Goal: Task Accomplishment & Management: Manage account settings

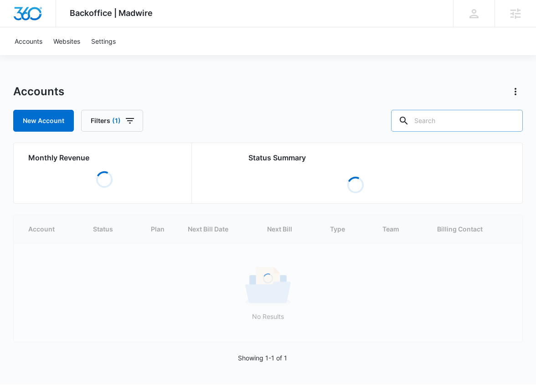
click at [435, 125] on input "text" at bounding box center [457, 121] width 132 height 22
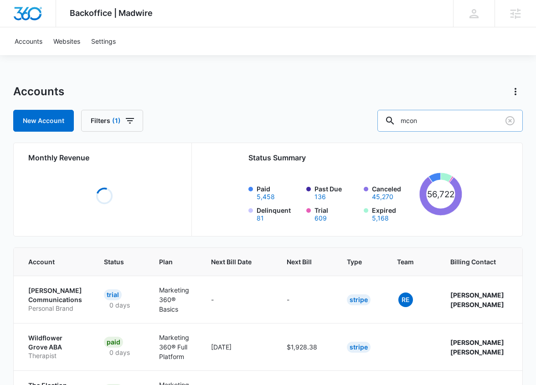
type input "mcon"
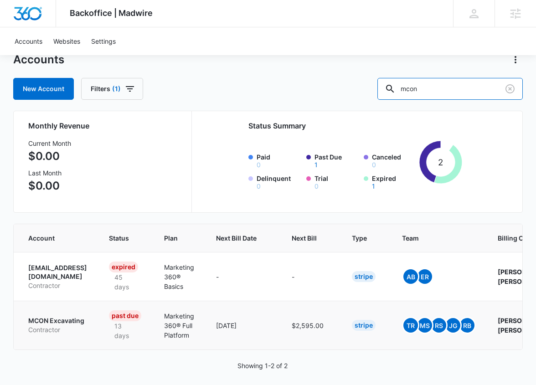
scroll to position [31, 0]
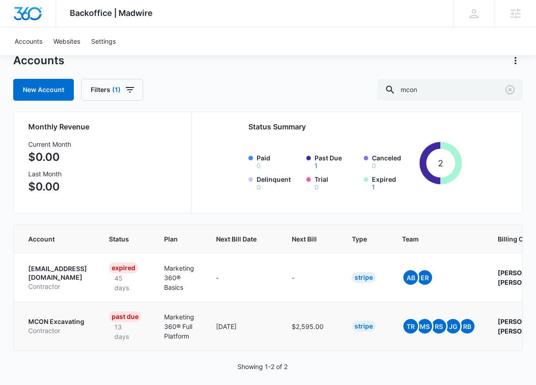
click at [68, 322] on p "MCON Excavating" at bounding box center [57, 321] width 59 height 9
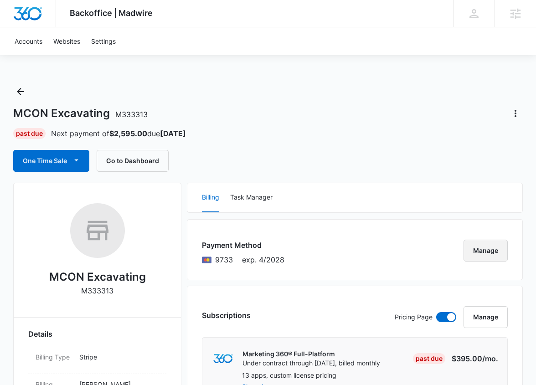
click at [481, 251] on button "Manage" at bounding box center [486, 251] width 44 height 22
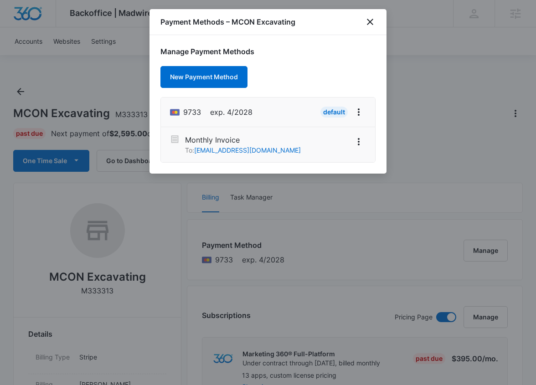
click at [379, 29] on div "Payment Methods – MCON Excavating" at bounding box center [268, 22] width 237 height 26
click at [378, 25] on div "Payment Methods – MCON Excavating" at bounding box center [268, 22] width 237 height 26
click at [371, 22] on icon "close" at bounding box center [370, 22] width 6 height 6
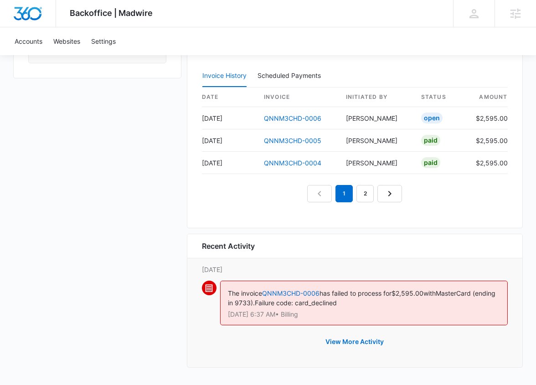
scroll to position [894, 0]
click at [342, 339] on button "View More Activity" at bounding box center [355, 342] width 77 height 22
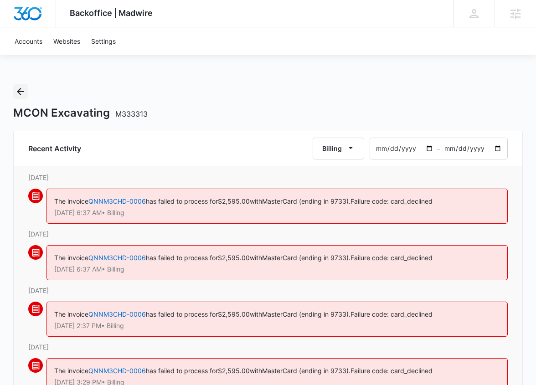
click at [23, 92] on icon "Back" at bounding box center [20, 91] width 7 height 7
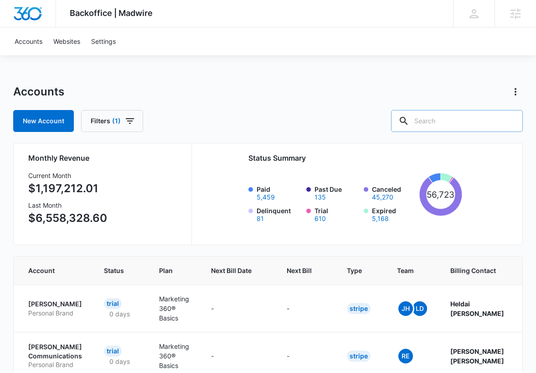
click at [458, 125] on input "text" at bounding box center [457, 121] width 132 height 22
type input "tri-plex"
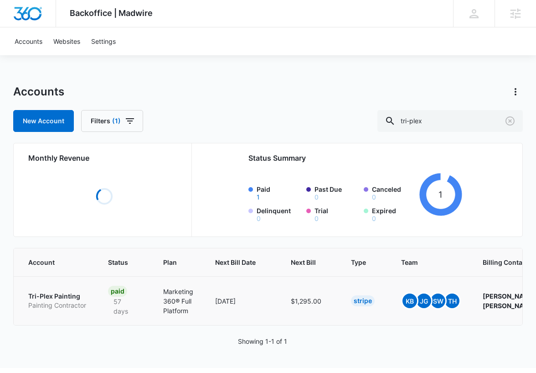
click at [71, 297] on td "Tri-Plex Painting Painting Contractor" at bounding box center [55, 300] width 83 height 49
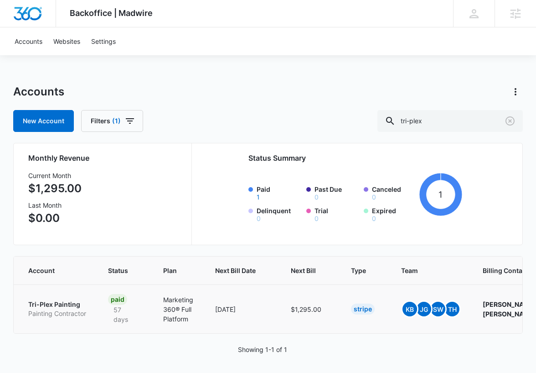
click at [68, 305] on p "Tri-Plex Painting" at bounding box center [57, 304] width 58 height 9
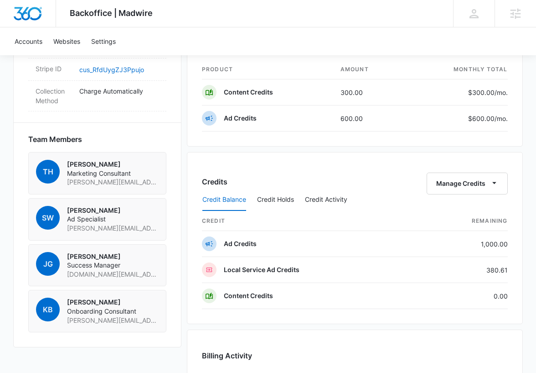
scroll to position [590, 0]
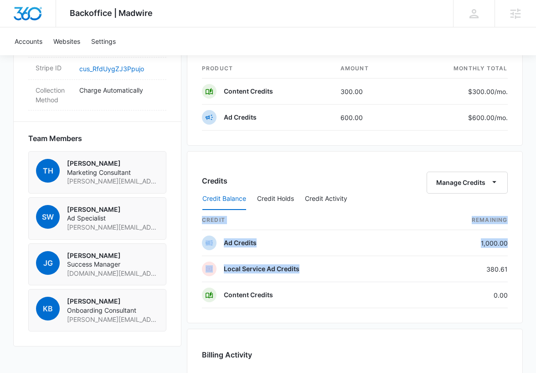
drag, startPoint x: 485, startPoint y: 270, endPoint x: 514, endPoint y: 270, distance: 28.7
click at [514, 270] on div "Credits Manage Credits Credit Balance Credit Holds Credit Activity credit Remai…" at bounding box center [355, 237] width 336 height 172
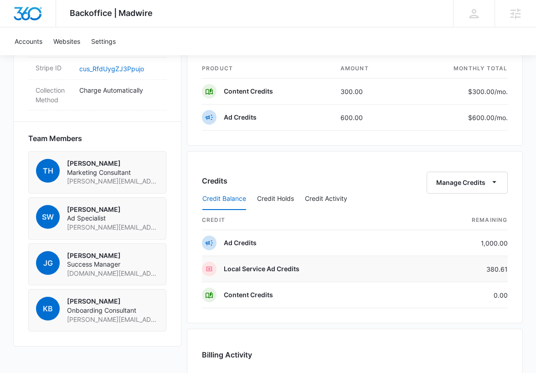
click at [496, 266] on td "380.61" at bounding box center [463, 269] width 89 height 26
drag, startPoint x: 480, startPoint y: 246, endPoint x: 505, endPoint y: 246, distance: 25.1
click at [505, 246] on td "1,000.00" at bounding box center [463, 243] width 89 height 26
click at [483, 240] on td "1,000.00" at bounding box center [463, 243] width 89 height 26
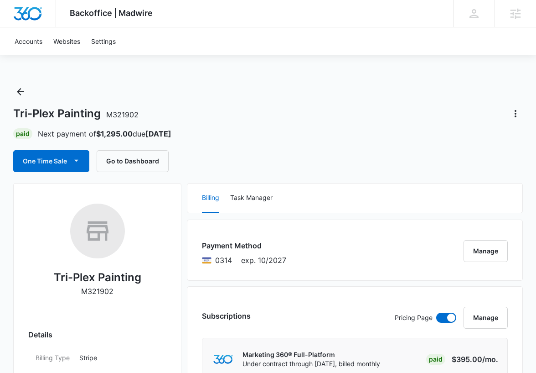
scroll to position [0, 0]
click at [129, 115] on span "M321902" at bounding box center [122, 114] width 32 height 9
click at [143, 115] on div "Tri-Plex Painting M321902" at bounding box center [267, 113] width 509 height 15
drag, startPoint x: 142, startPoint y: 115, endPoint x: 108, endPoint y: 116, distance: 34.2
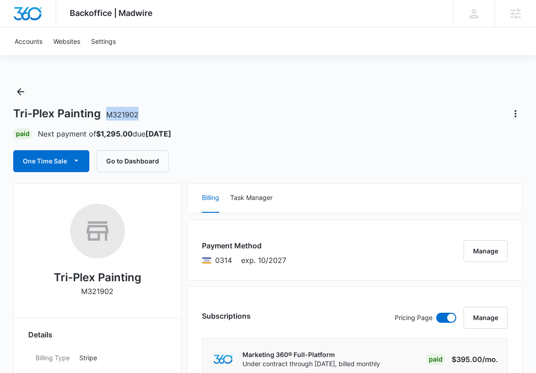
click at [108, 116] on div "Tri-Plex Painting M321902" at bounding box center [267, 113] width 509 height 15
copy h1 "M321902"
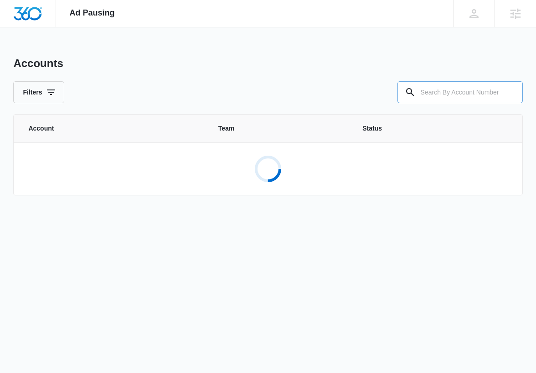
click at [451, 90] on input "text" at bounding box center [460, 92] width 125 height 22
paste input "M321902"
type input "M321902"
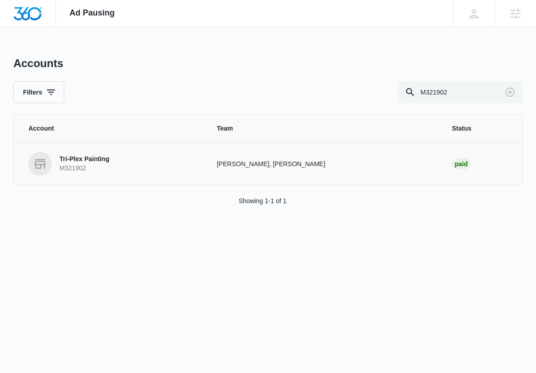
click at [96, 161] on p "Tri-Plex Painting" at bounding box center [84, 159] width 50 height 9
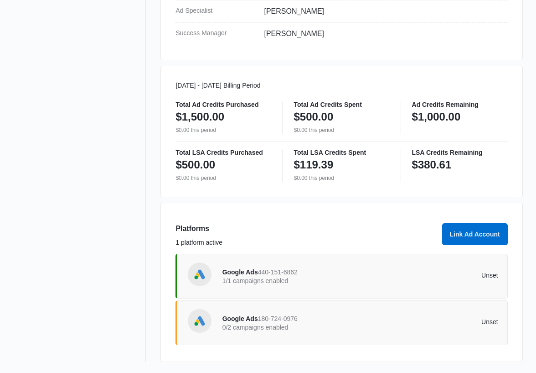
scroll to position [421, 0]
click at [397, 285] on div "Google Ads 440-151-6862 1/1 campaigns enabled Unset" at bounding box center [361, 276] width 276 height 26
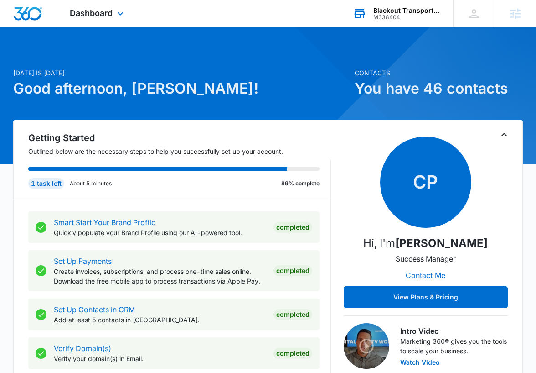
click at [406, 22] on div "Blackout Transport LLC M338404 Your Accounts View All" at bounding box center [396, 13] width 114 height 27
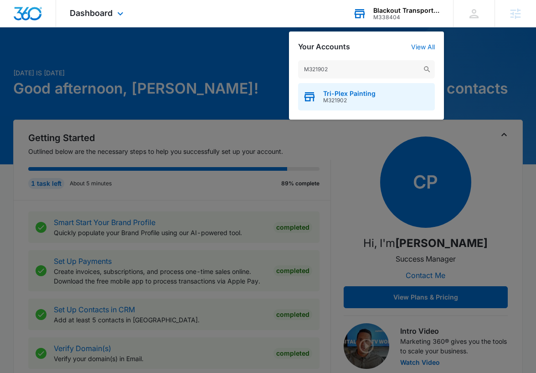
type input "M321902"
click at [340, 95] on span "Tri-Plex Painting" at bounding box center [349, 93] width 52 height 7
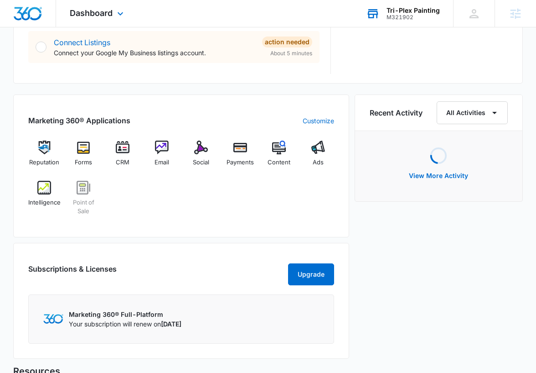
scroll to position [509, 0]
click at [319, 157] on div "Ads" at bounding box center [318, 157] width 32 height 33
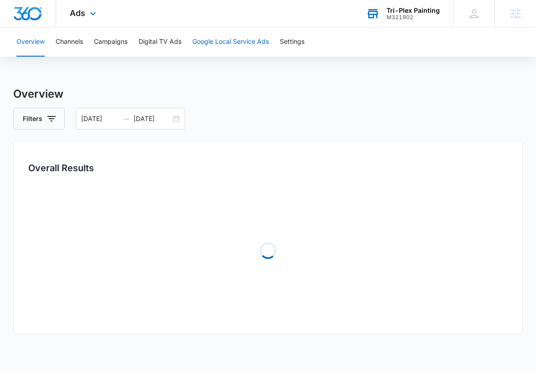
click at [228, 42] on button "Google Local Service Ads" at bounding box center [230, 41] width 77 height 29
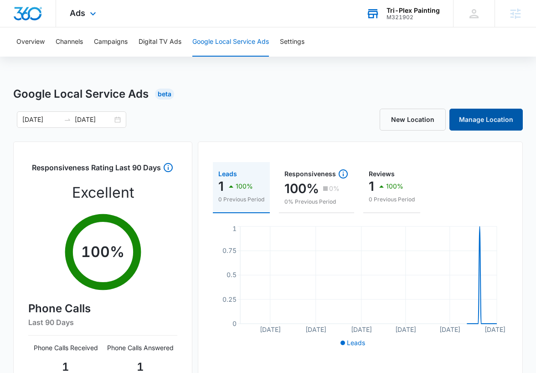
click at [483, 124] on link "Manage Location" at bounding box center [486, 120] width 73 height 22
